Goal: Transaction & Acquisition: Purchase product/service

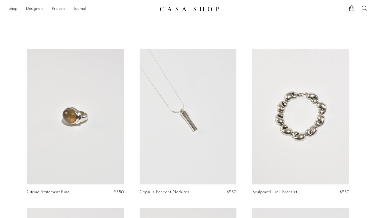
click at [245, 115] on article "Sculptural Link Bracelet $250" at bounding box center [300, 128] width 113 height 159
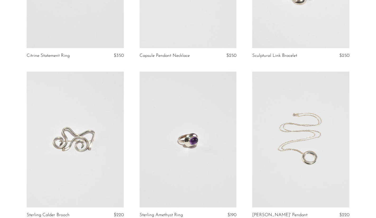
scroll to position [188, 0]
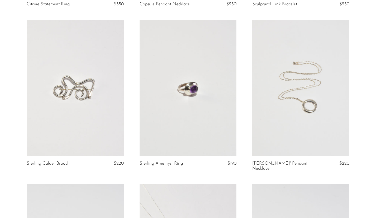
click at [314, 102] on link at bounding box center [300, 88] width 97 height 136
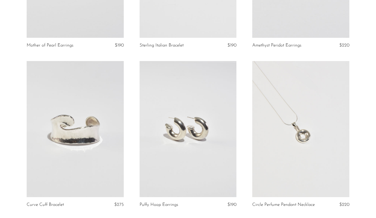
scroll to position [634, 0]
click at [91, 124] on link at bounding box center [75, 129] width 97 height 136
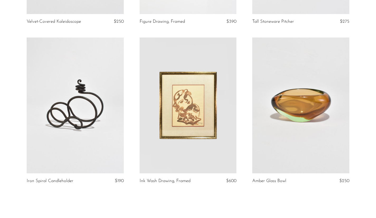
scroll to position [1867, 0]
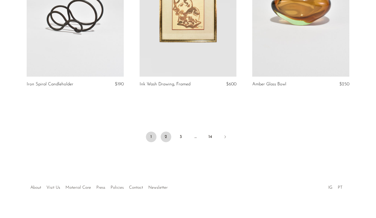
click at [165, 134] on link "2" at bounding box center [166, 136] width 11 height 11
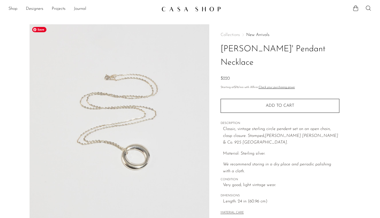
scroll to position [126, 0]
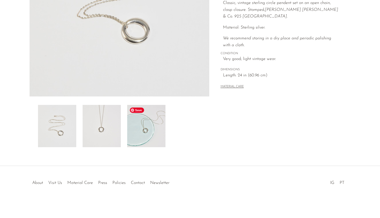
click at [156, 123] on img at bounding box center [146, 126] width 38 height 42
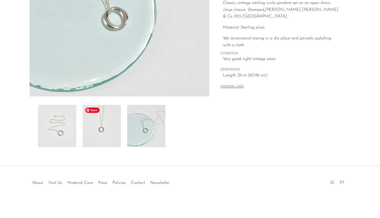
click at [100, 126] on img at bounding box center [102, 126] width 38 height 42
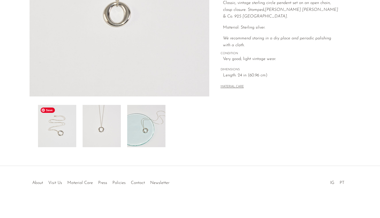
click at [66, 129] on img at bounding box center [57, 126] width 38 height 42
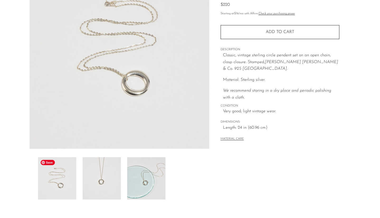
scroll to position [73, 0]
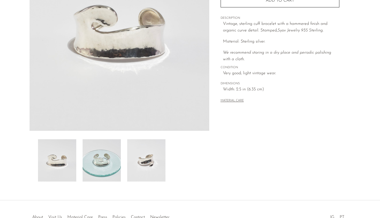
scroll to position [92, 0]
click at [114, 164] on img at bounding box center [102, 160] width 38 height 42
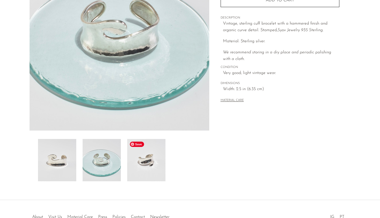
click at [160, 163] on img at bounding box center [146, 160] width 38 height 42
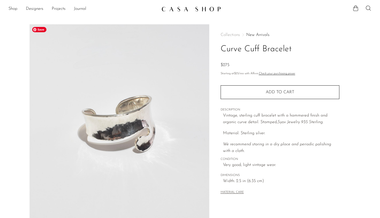
scroll to position [1, 0]
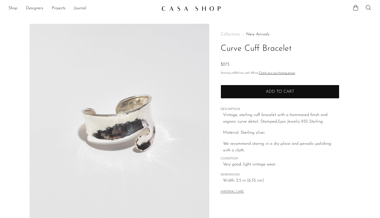
click at [300, 94] on button "Add to cart" at bounding box center [280, 92] width 119 height 14
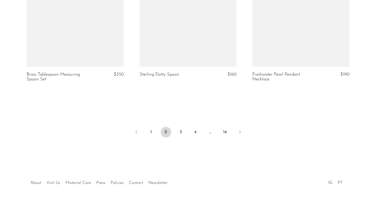
scroll to position [1879, 0]
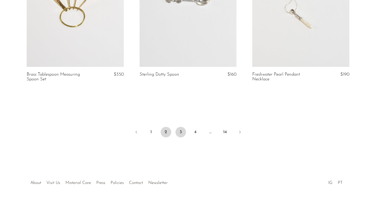
click at [179, 136] on link "3" at bounding box center [180, 132] width 11 height 11
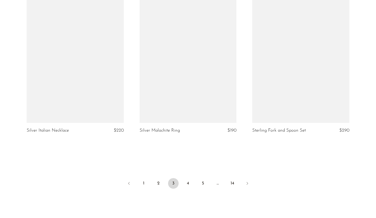
scroll to position [1816, 0]
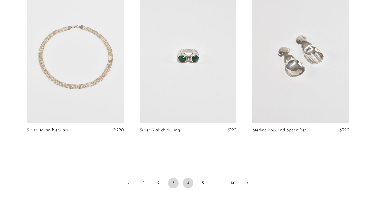
click at [187, 181] on link "4" at bounding box center [188, 183] width 11 height 11
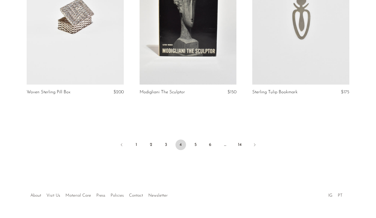
scroll to position [1868, 0]
click at [313, 45] on link at bounding box center [300, 17] width 97 height 136
